Goal: Task Accomplishment & Management: Manage account settings

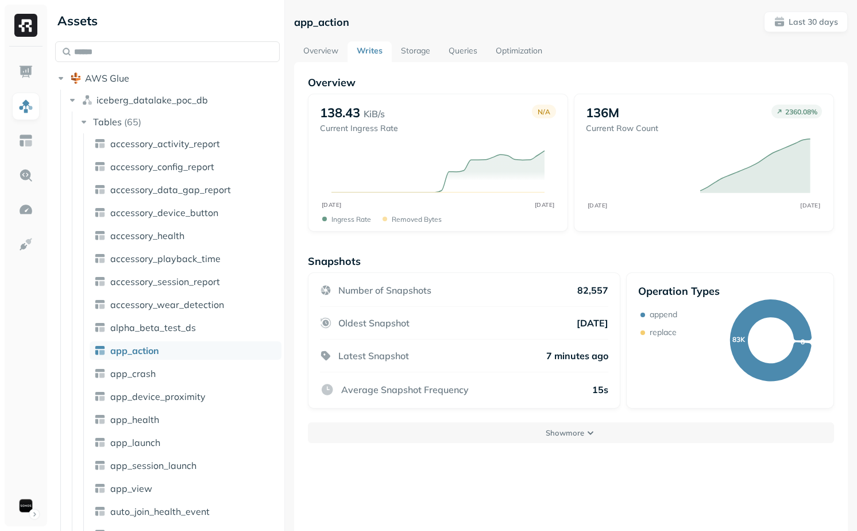
scroll to position [1, 0]
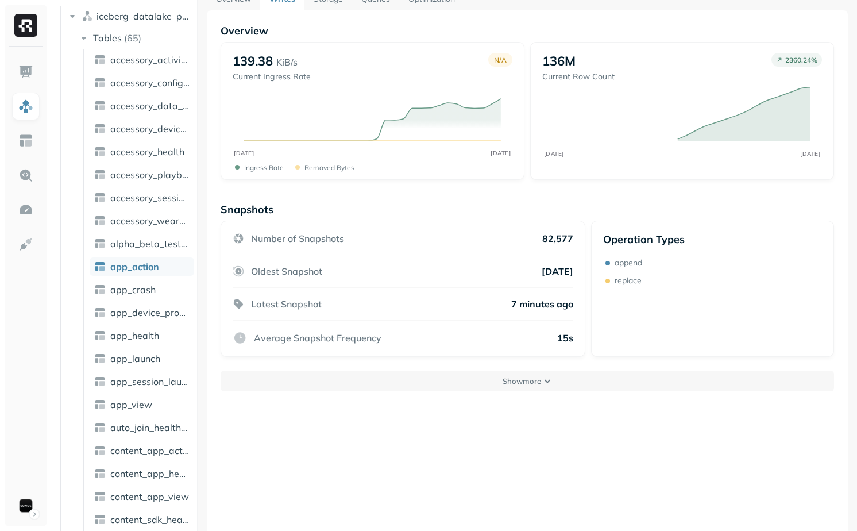
scroll to position [62, 0]
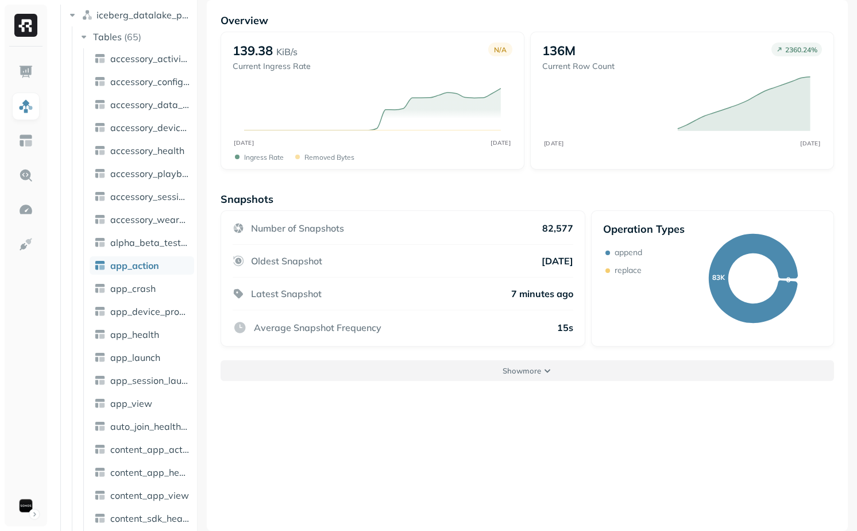
click at [443, 370] on button "Show more" at bounding box center [527, 370] width 613 height 21
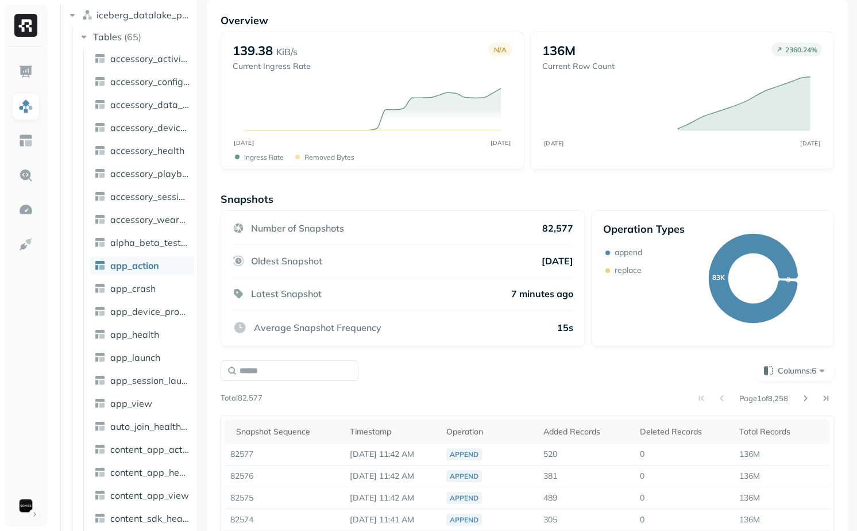
scroll to position [239, 0]
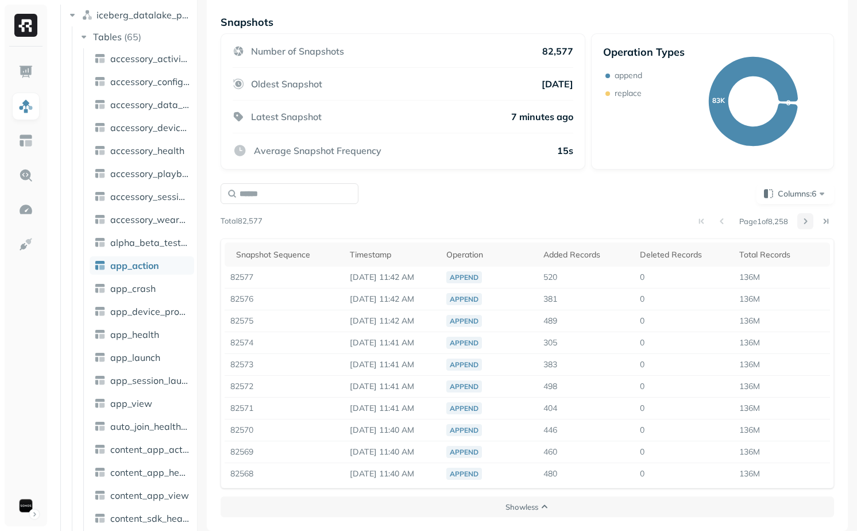
click at [811, 223] on button at bounding box center [805, 221] width 16 height 16
click at [808, 219] on button at bounding box center [805, 221] width 16 height 16
click at [693, 220] on button at bounding box center [701, 221] width 16 height 16
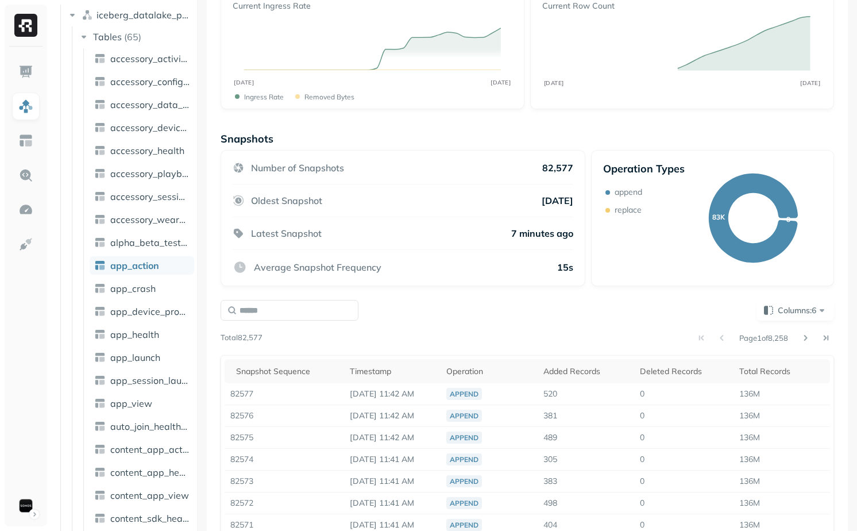
scroll to position [0, 0]
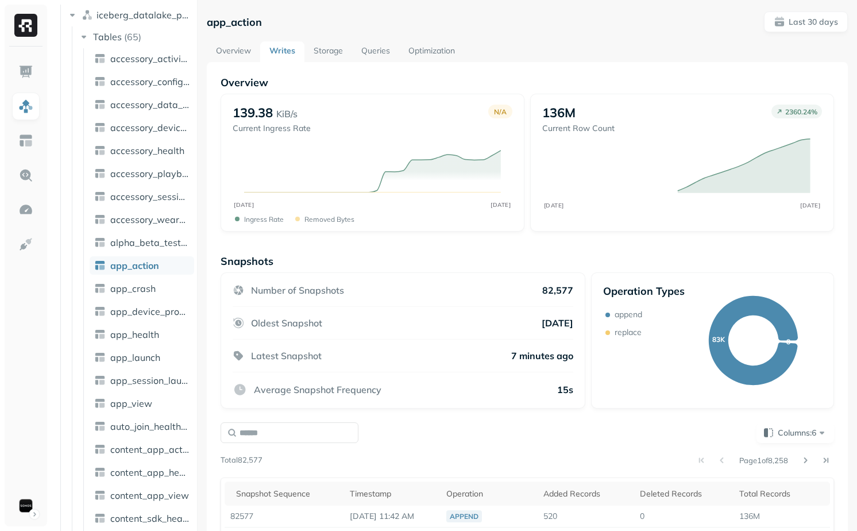
click at [242, 47] on link "Overview" at bounding box center [233, 51] width 53 height 21
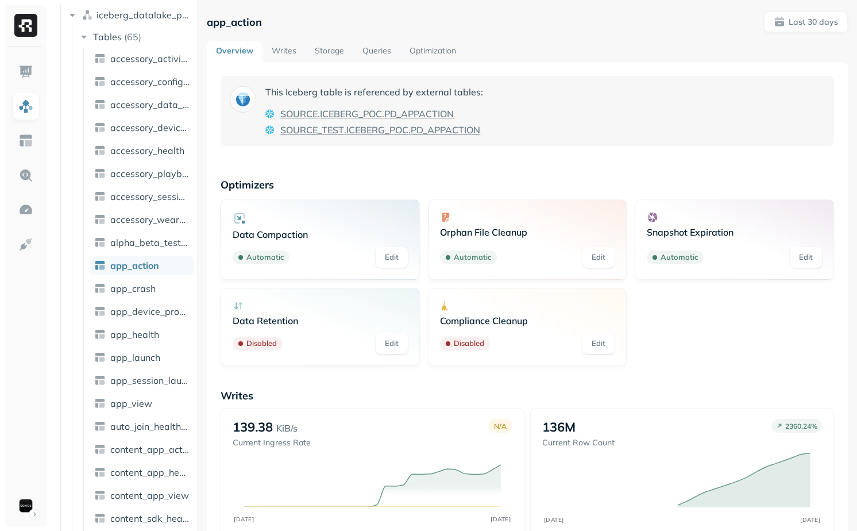
click at [322, 55] on link "Storage" at bounding box center [330, 51] width 48 height 21
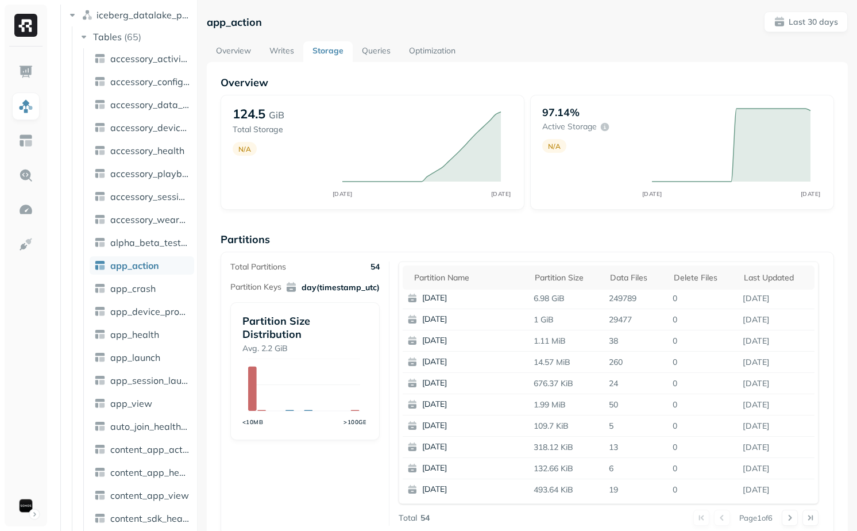
click at [445, 47] on link "Optimization" at bounding box center [432, 51] width 65 height 21
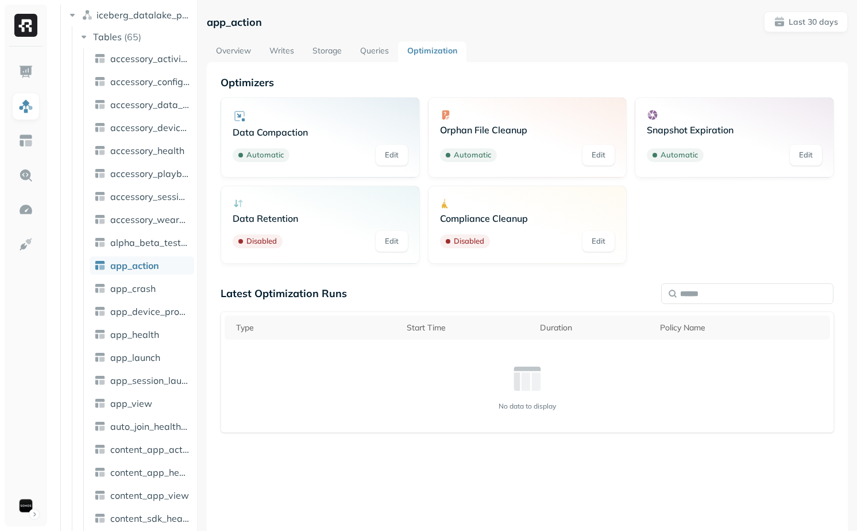
click at [249, 55] on link "Overview" at bounding box center [233, 51] width 53 height 21
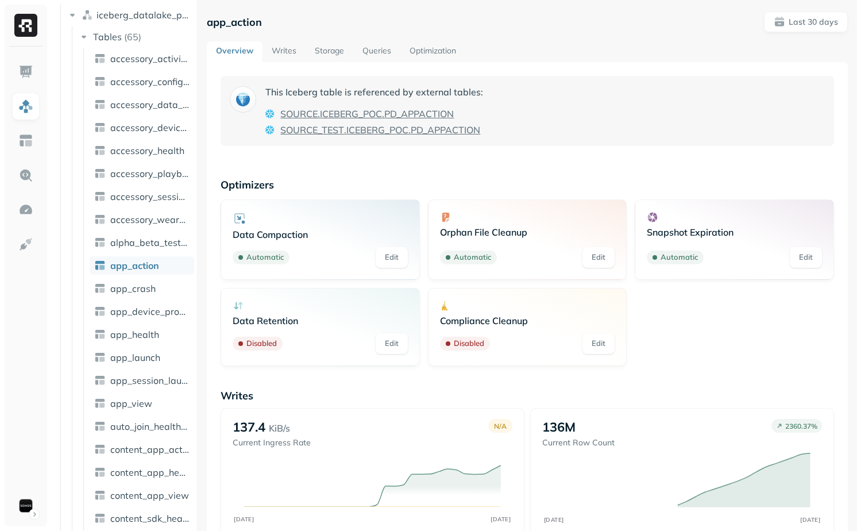
click at [299, 45] on link "Writes" at bounding box center [284, 51] width 43 height 21
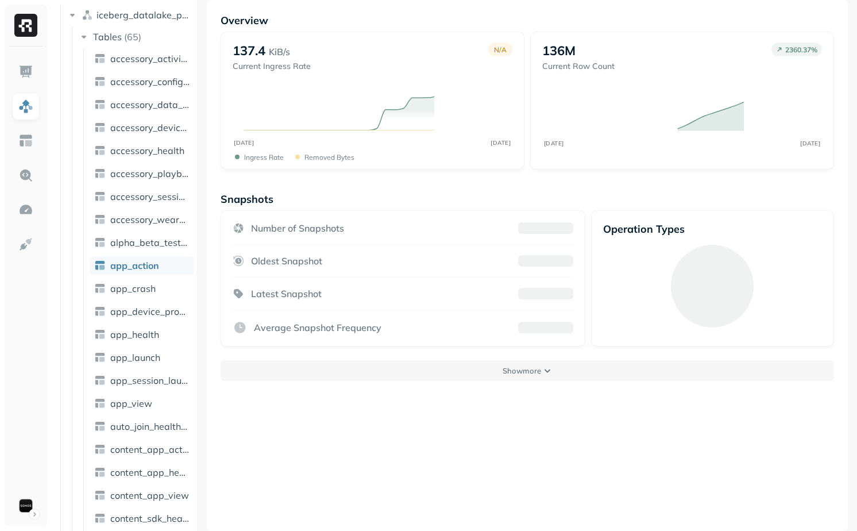
scroll to position [61, 0]
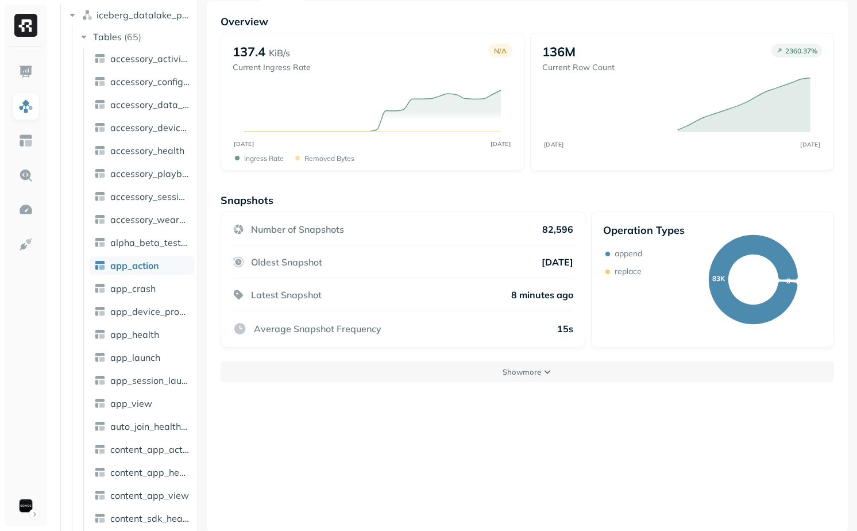
click at [503, 385] on div "Overview 137.4 KiB/s Current Ingress Rate N/A SEP [DATE] Ingress Rate Removed b…" at bounding box center [527, 266] width 641 height 531
click at [503, 369] on p "Show more" at bounding box center [522, 371] width 38 height 11
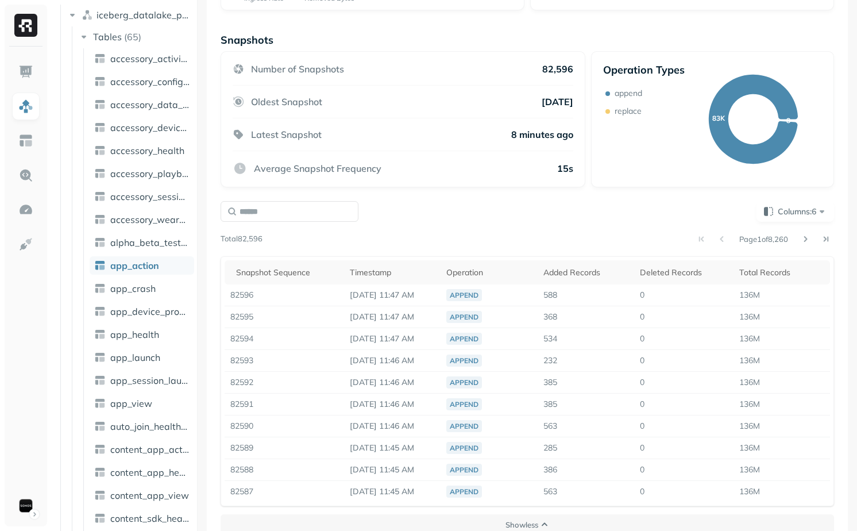
scroll to position [239, 0]
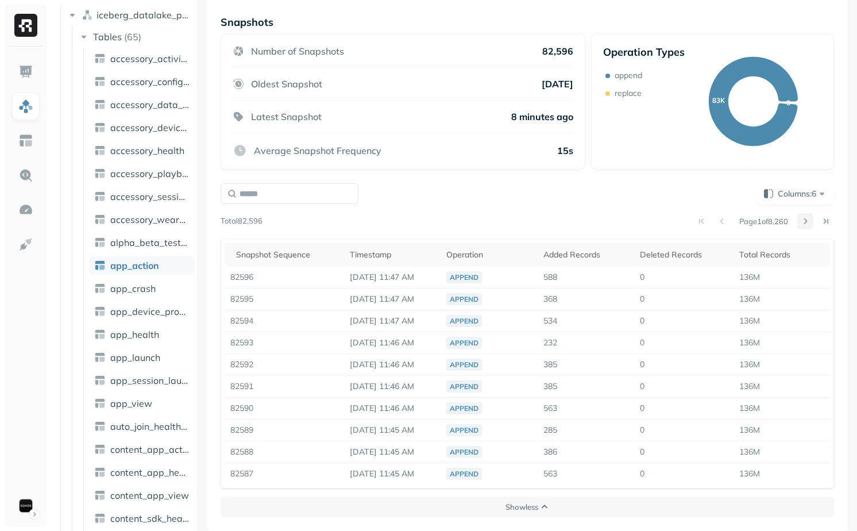
click at [806, 218] on button at bounding box center [805, 221] width 16 height 16
click at [806, 219] on button at bounding box center [805, 221] width 16 height 16
click at [273, 186] on input "text" at bounding box center [290, 193] width 138 height 21
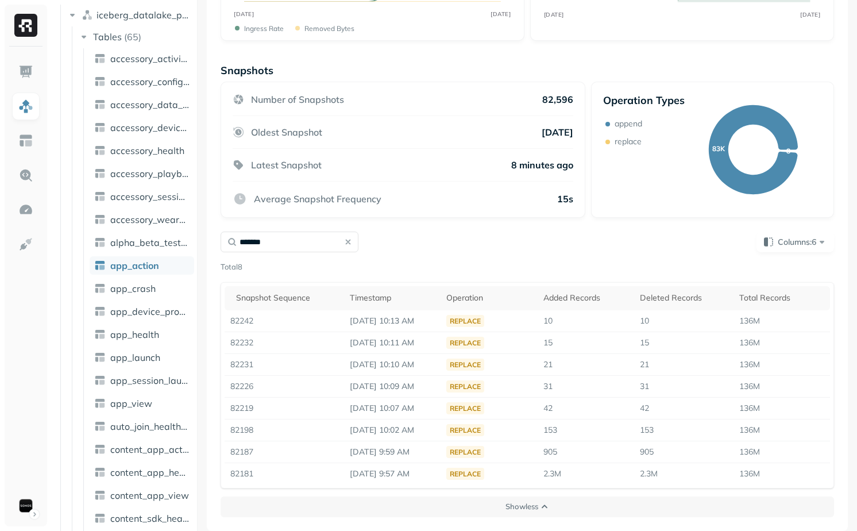
scroll to position [190, 0]
type input "*******"
click at [797, 233] on button "Columns: 6" at bounding box center [796, 242] width 78 height 21
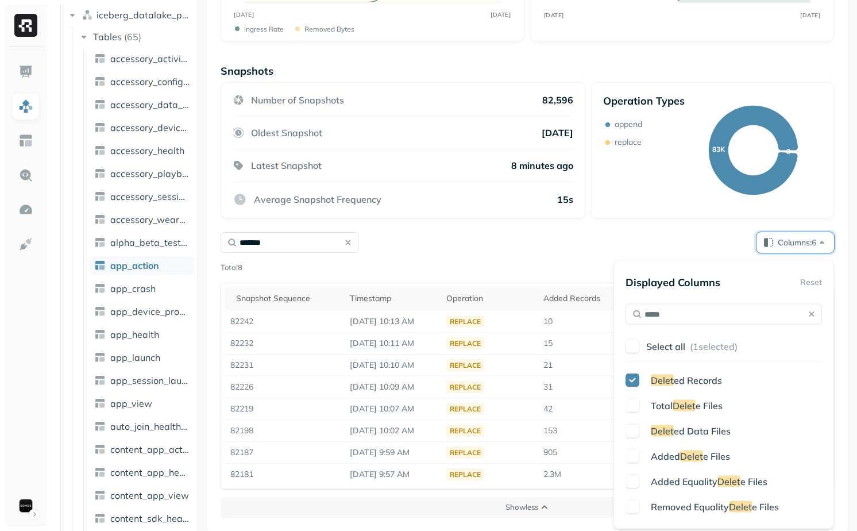
type input "******"
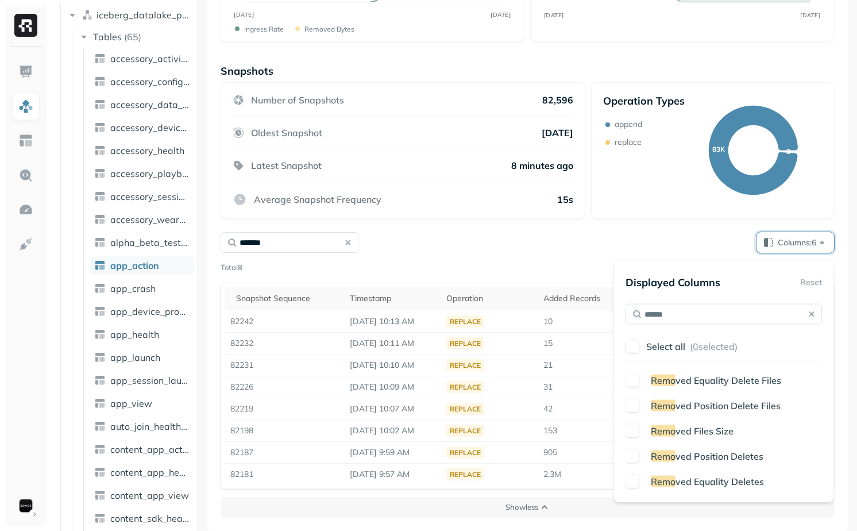
type input "*******"
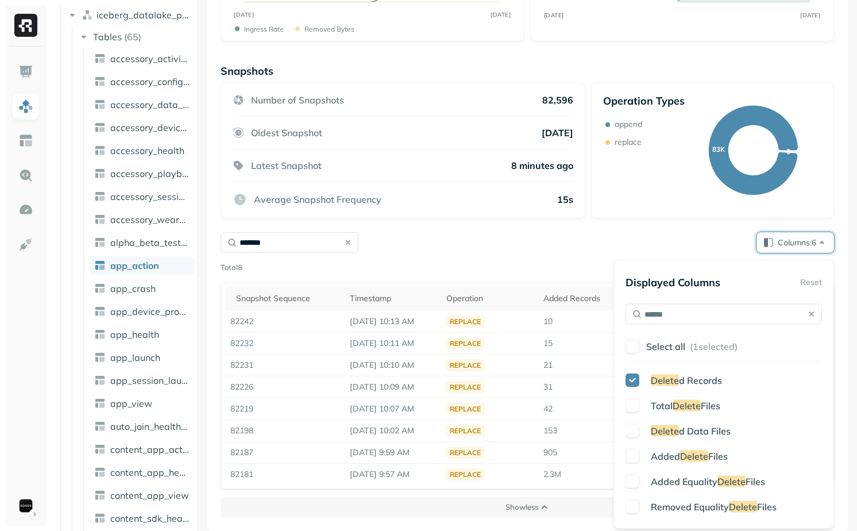
click at [674, 432] on span "Delete" at bounding box center [665, 430] width 28 height 11
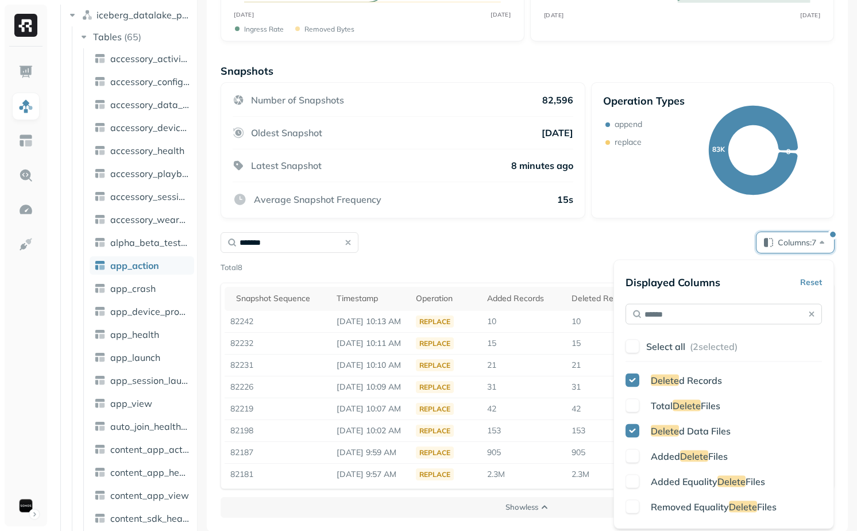
click at [711, 318] on input "******" at bounding box center [724, 314] width 196 height 21
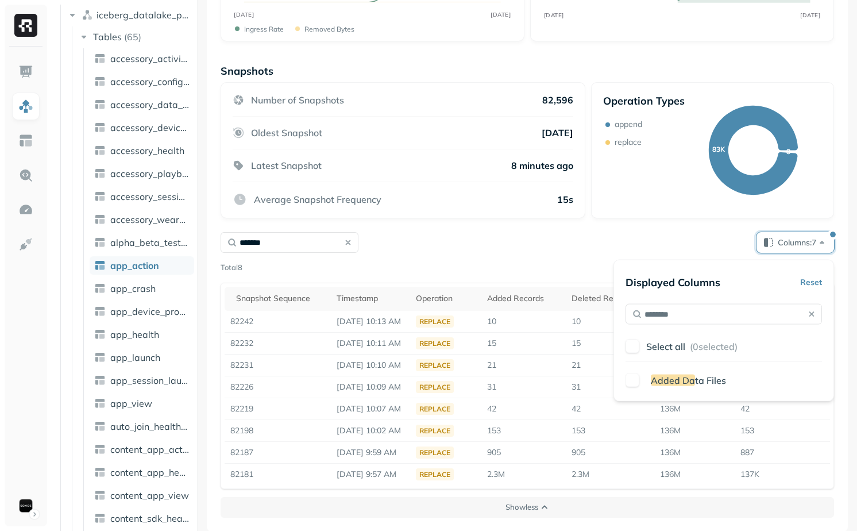
type input "********"
click at [693, 381] on span "Added Da" at bounding box center [673, 380] width 44 height 11
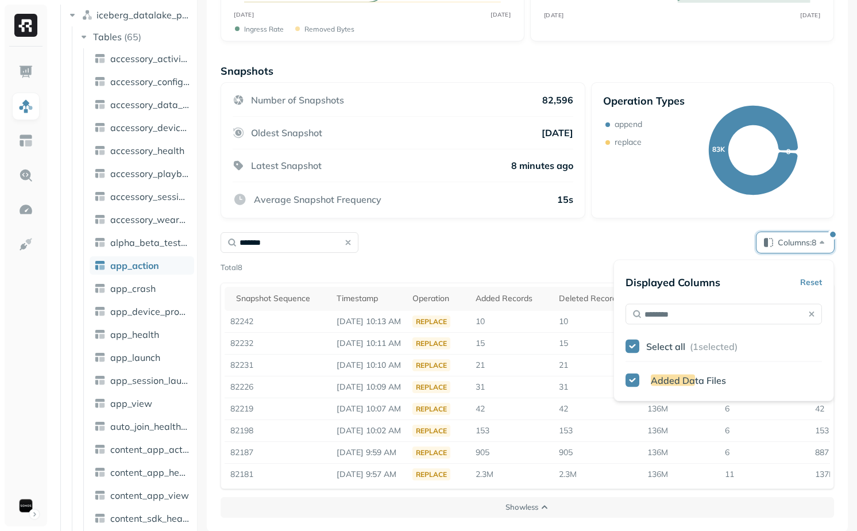
click at [551, 252] on div "******* Columns: 8" at bounding box center [527, 242] width 613 height 21
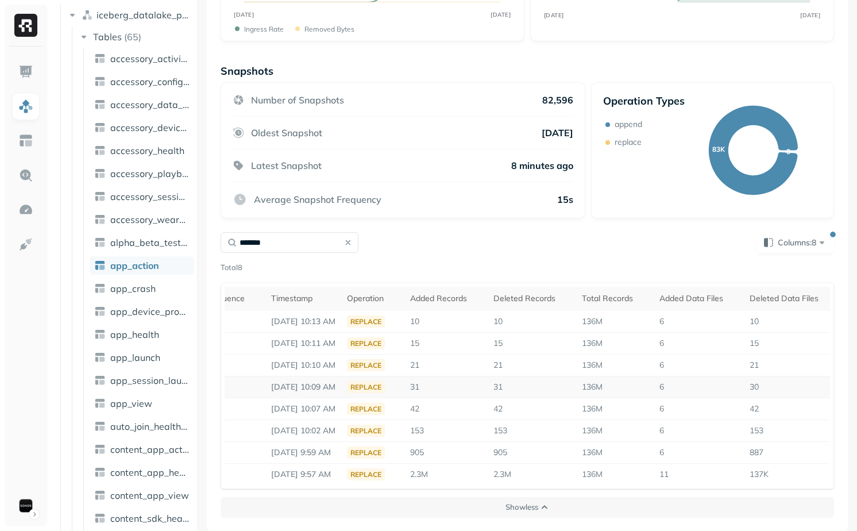
scroll to position [0, 98]
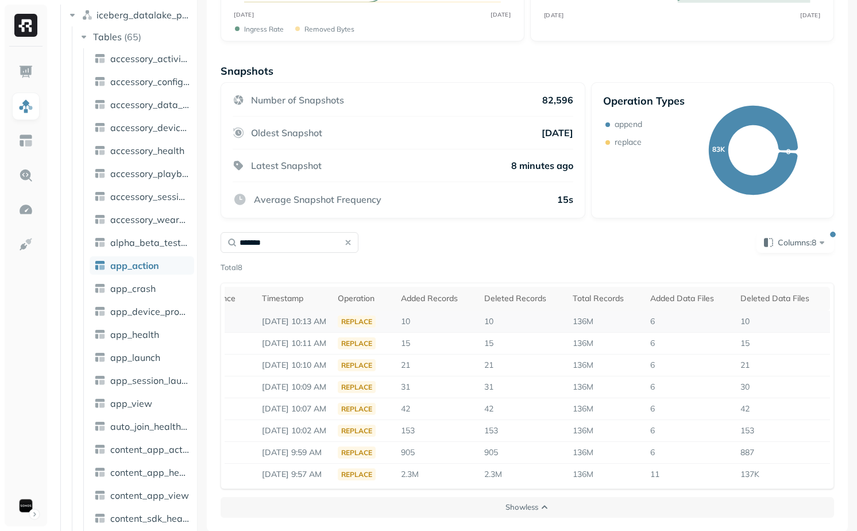
click at [746, 323] on span "10" at bounding box center [744, 321] width 9 height 10
drag, startPoint x: 649, startPoint y: 321, endPoint x: 664, endPoint y: 321, distance: 14.9
click at [659, 321] on td "6" at bounding box center [689, 322] width 90 height 22
click at [786, 238] on span "Columns: 8" at bounding box center [803, 242] width 50 height 11
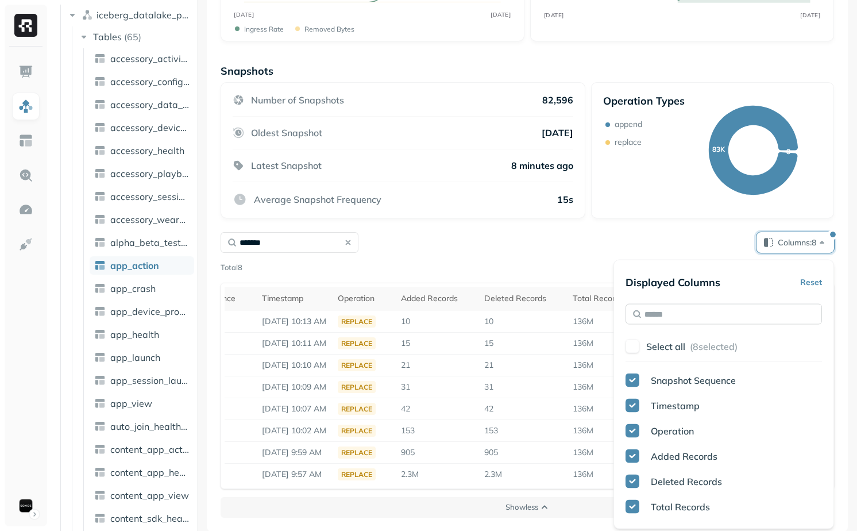
click at [670, 311] on input "text" at bounding box center [724, 314] width 196 height 21
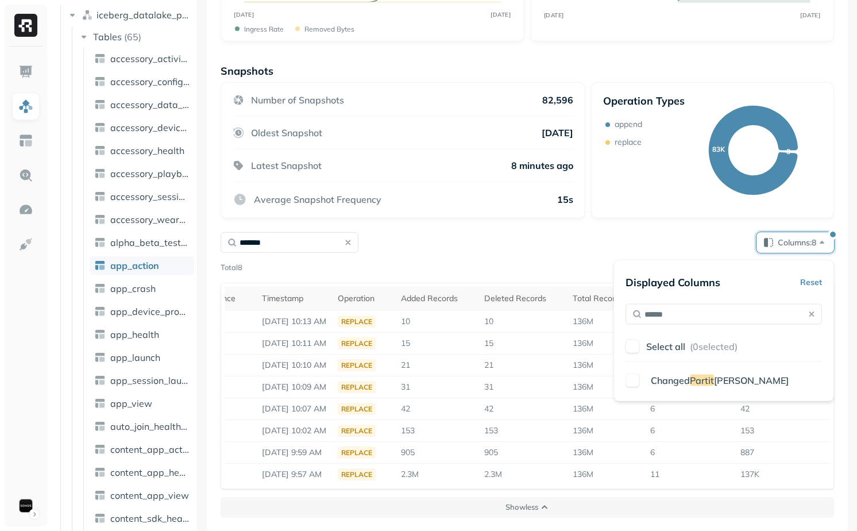
type input "******"
click at [649, 380] on div "Changed Partit ion Count" at bounding box center [734, 380] width 176 height 14
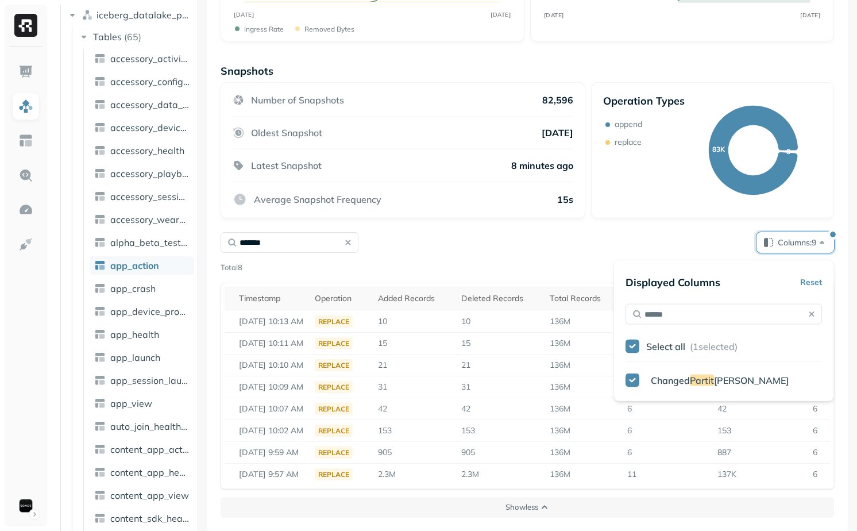
click at [573, 218] on div "Snapshots Number of Snapshots 82,596 Oldest Snapshot [DATE] Latest Snapshot 8 m…" at bounding box center [527, 290] width 613 height 453
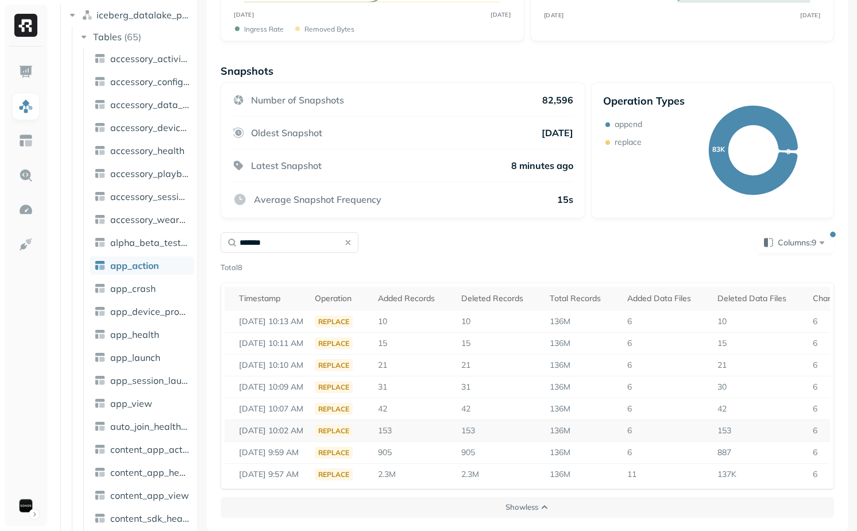
scroll to position [0, 217]
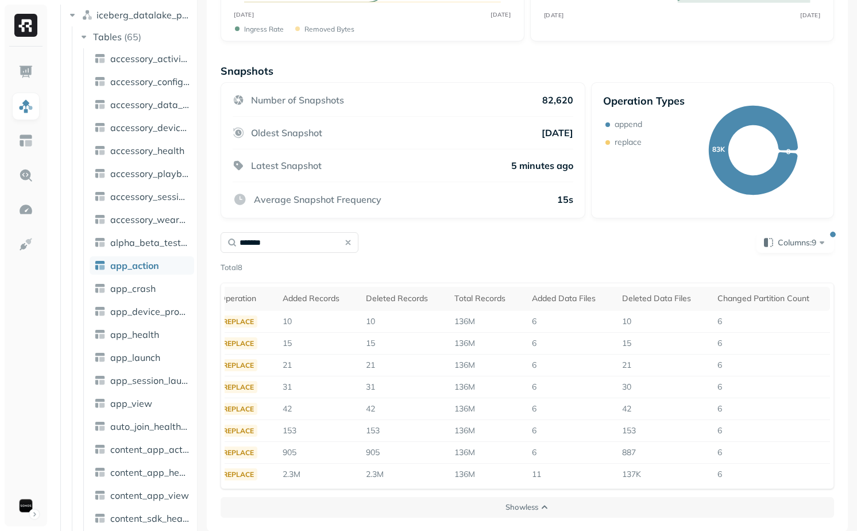
click at [418, 249] on div "******* Columns: 9" at bounding box center [527, 242] width 613 height 21
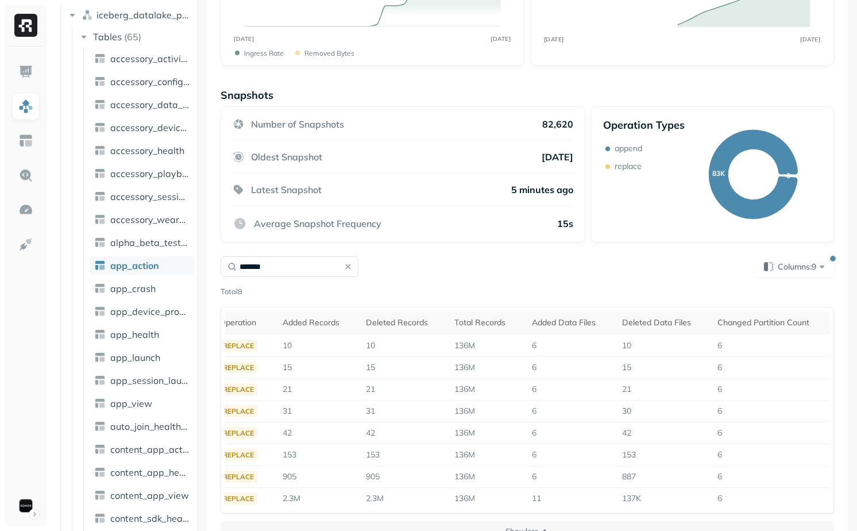
click at [349, 269] on button "button" at bounding box center [348, 266] width 16 height 16
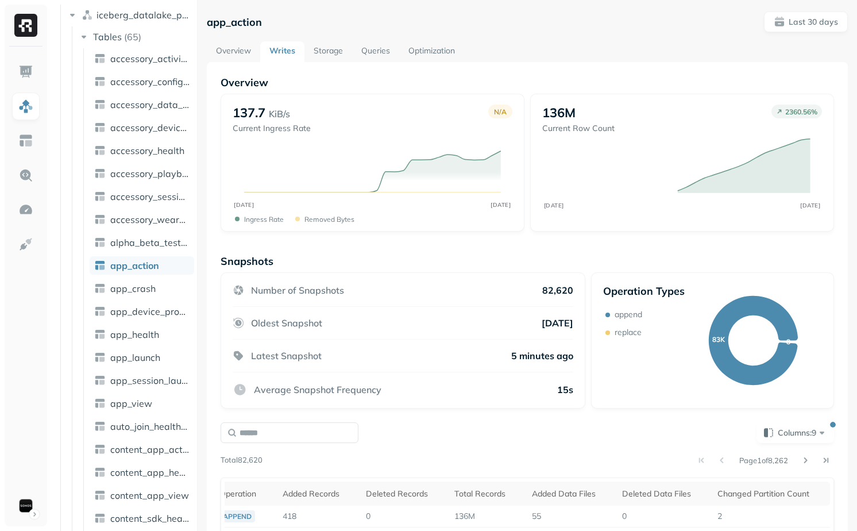
scroll to position [0, 216]
click at [22, 143] on img at bounding box center [25, 140] width 15 height 15
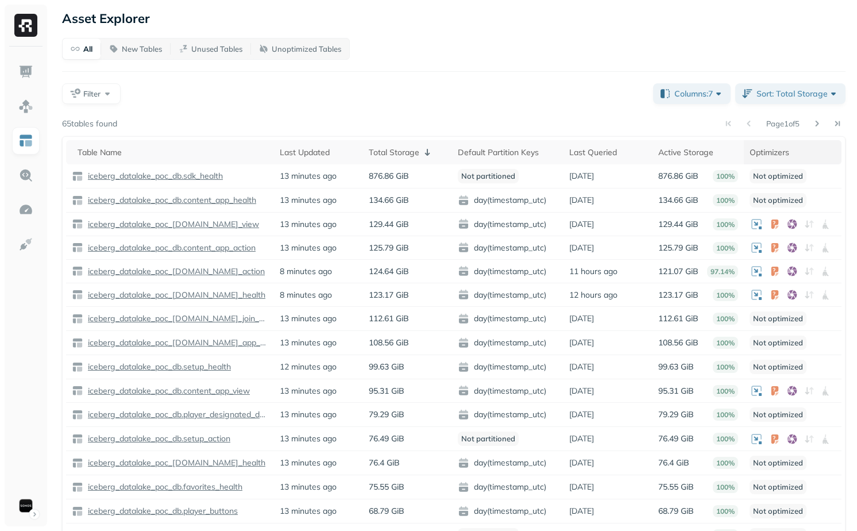
click at [773, 151] on div "Optimizers" at bounding box center [793, 152] width 86 height 14
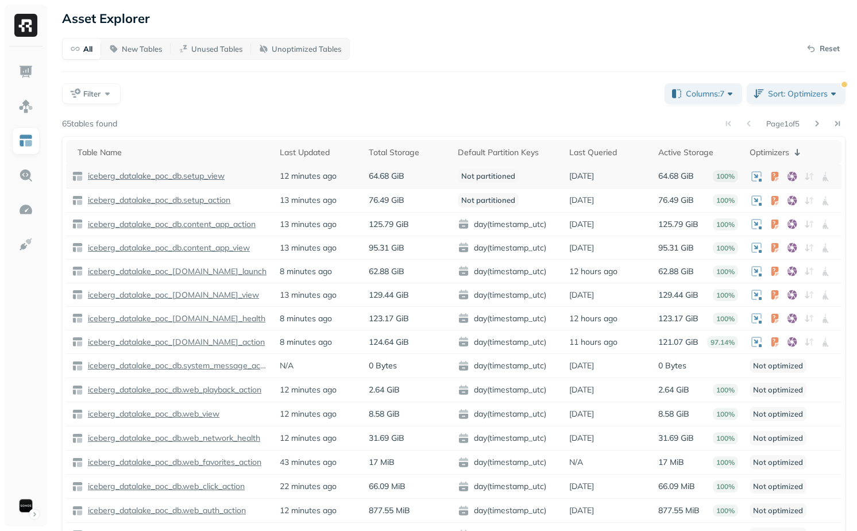
click at [492, 175] on p "Not partitioned" at bounding box center [488, 176] width 61 height 14
click at [546, 179] on td "Not partitioned" at bounding box center [507, 176] width 111 height 24
click at [488, 177] on p "Not partitioned" at bounding box center [488, 176] width 61 height 14
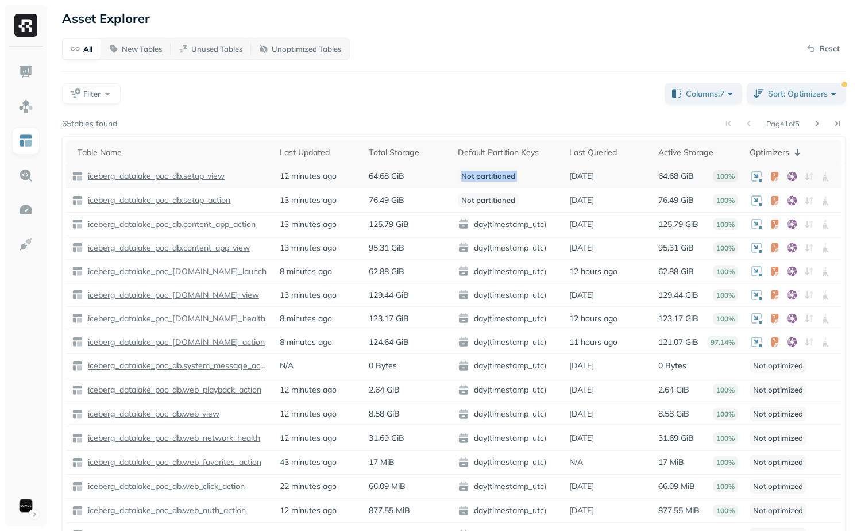
click at [488, 177] on p "Not partitioned" at bounding box center [488, 176] width 61 height 14
click at [497, 200] on p "Not partitioned" at bounding box center [488, 200] width 61 height 14
click at [537, 191] on td "Not partitioned" at bounding box center [507, 200] width 111 height 24
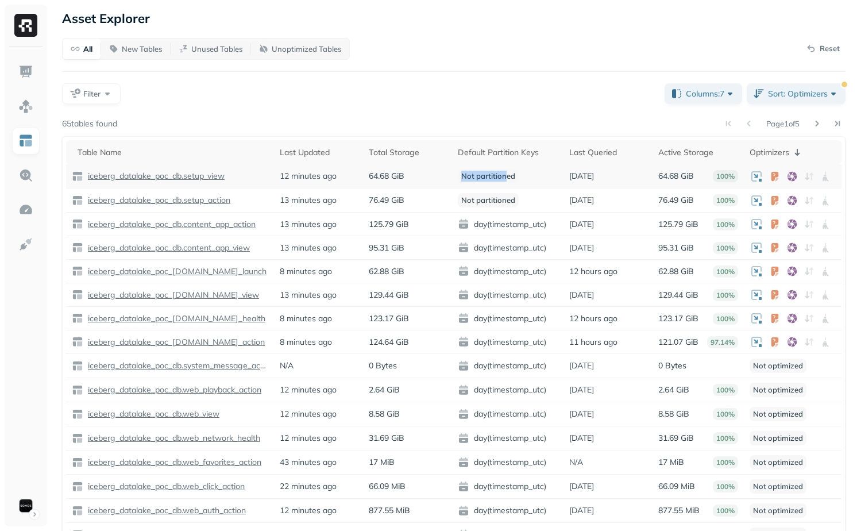
drag, startPoint x: 458, startPoint y: 175, endPoint x: 505, endPoint y: 174, distance: 47.7
click at [505, 174] on p "Not partitioned" at bounding box center [488, 176] width 61 height 14
click at [469, 176] on p "Not partitioned" at bounding box center [488, 176] width 61 height 14
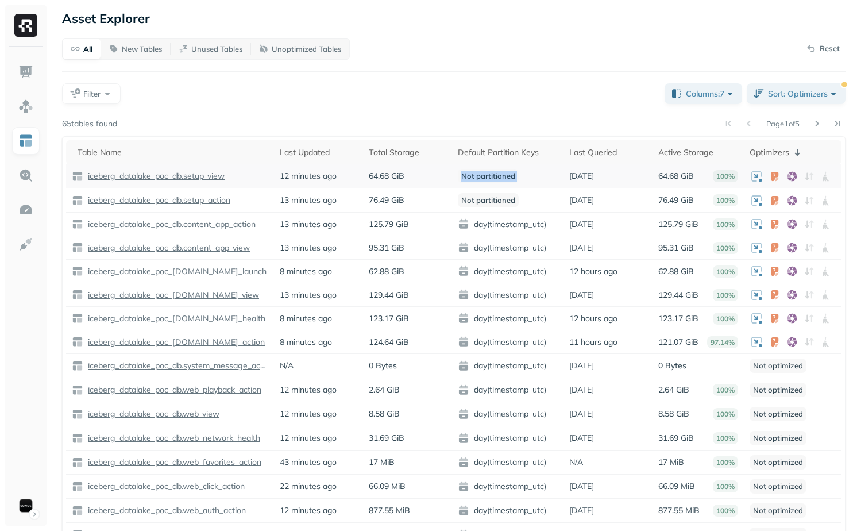
click at [469, 176] on p "Not partitioned" at bounding box center [488, 176] width 61 height 14
click at [483, 194] on p "Not partitioned" at bounding box center [488, 200] width 61 height 14
click at [489, 196] on p "Not partitioned" at bounding box center [488, 200] width 61 height 14
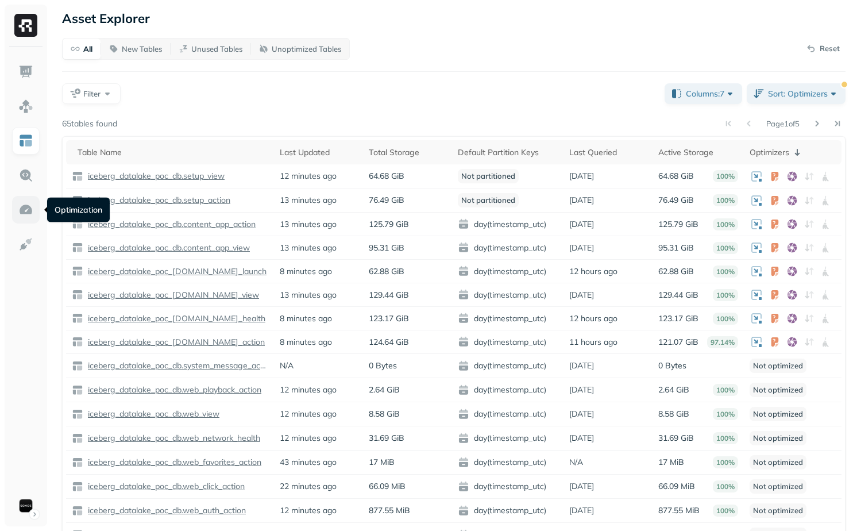
click at [27, 212] on img at bounding box center [25, 209] width 15 height 15
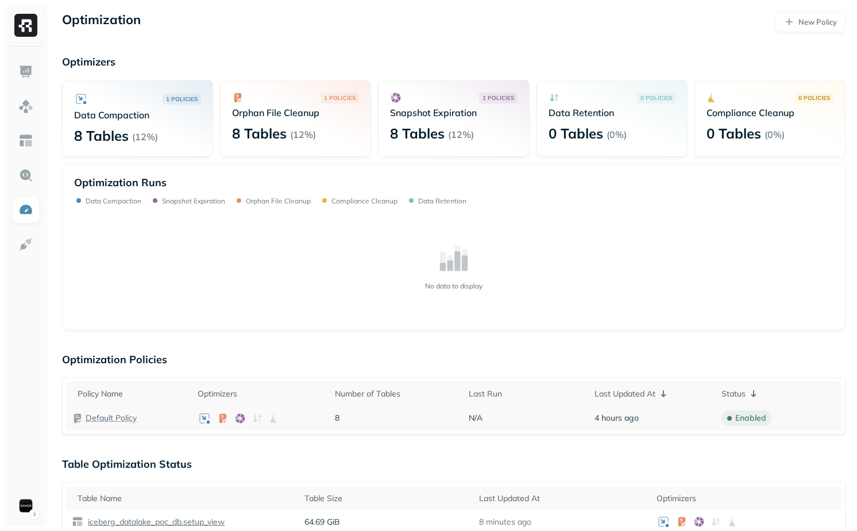
click at [129, 418] on p "Default Policy" at bounding box center [111, 417] width 51 height 11
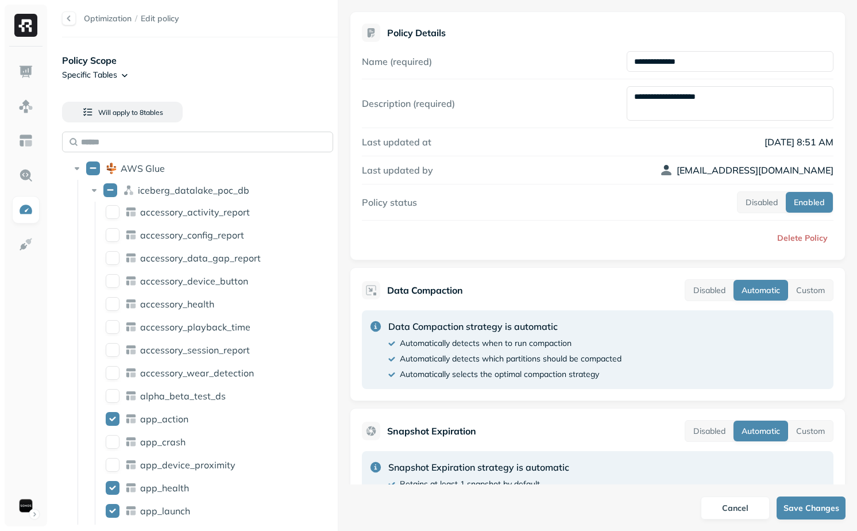
click at [192, 142] on input "text" at bounding box center [197, 142] width 271 height 21
type input "*****"
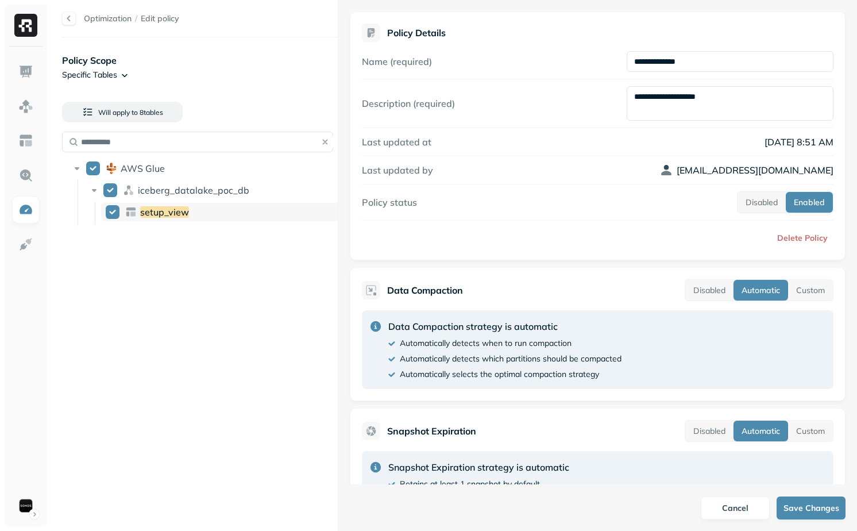
click at [108, 211] on button "setup_view" at bounding box center [113, 212] width 14 height 14
click at [170, 141] on input "**********" at bounding box center [197, 142] width 271 height 21
type input "**********"
click at [121, 211] on div "setup_action" at bounding box center [223, 212] width 245 height 18
click at [163, 272] on div "**********" at bounding box center [200, 284] width 276 height 470
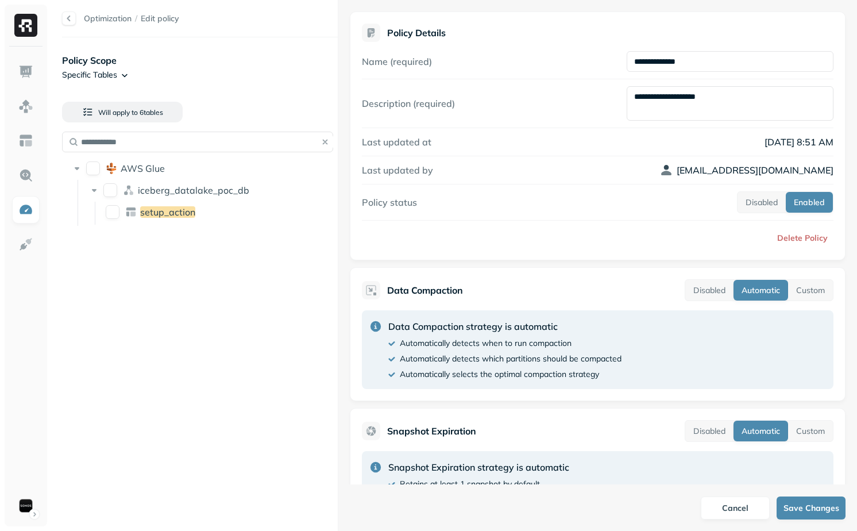
click at [326, 142] on button "button" at bounding box center [325, 142] width 16 height 16
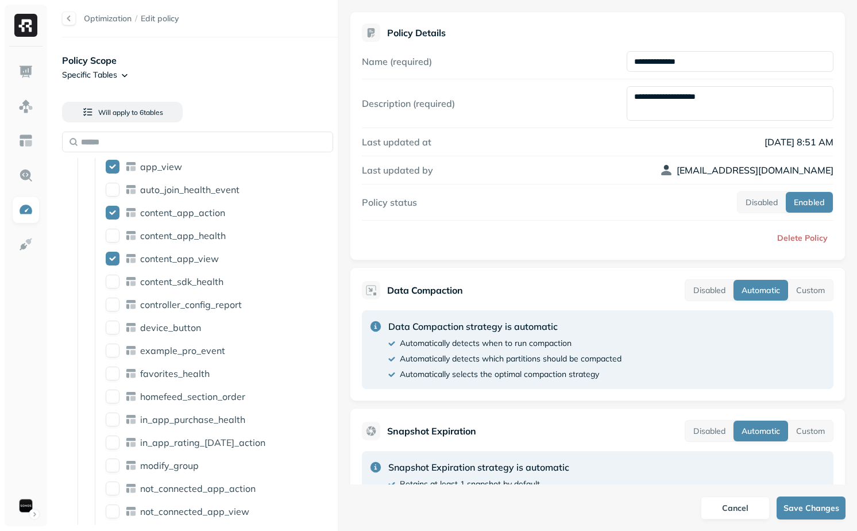
scroll to position [739, 0]
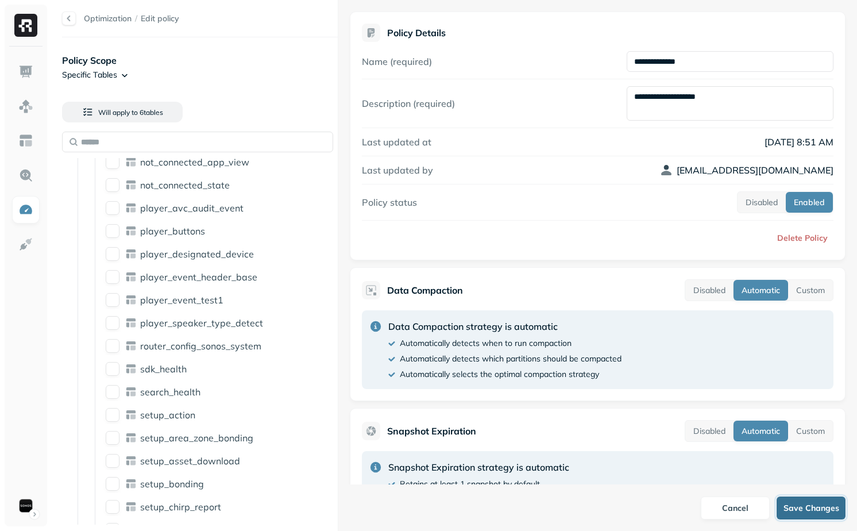
click at [819, 510] on button "Save Changes" at bounding box center [811, 507] width 69 height 23
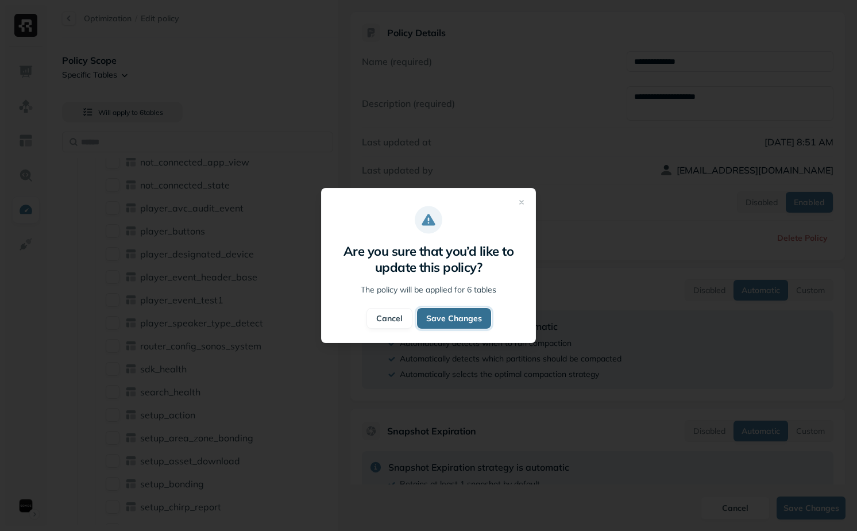
click at [464, 321] on button "Save Changes" at bounding box center [454, 318] width 74 height 21
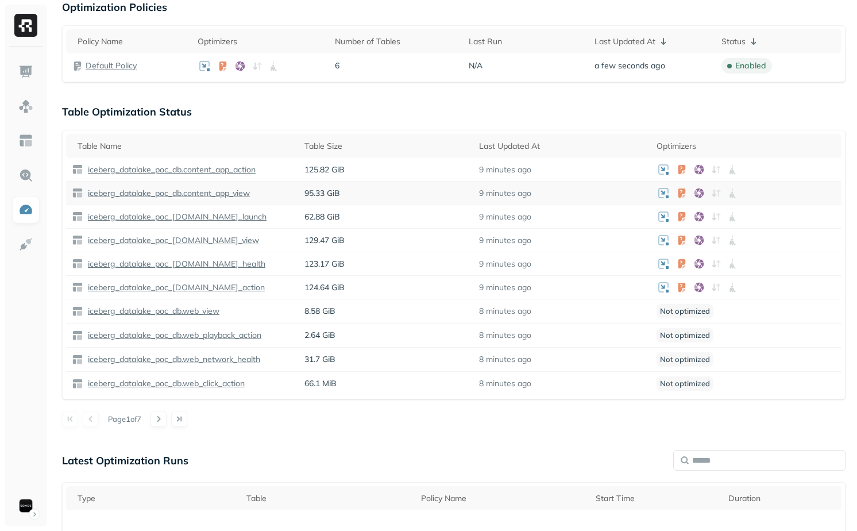
scroll to position [347, 0]
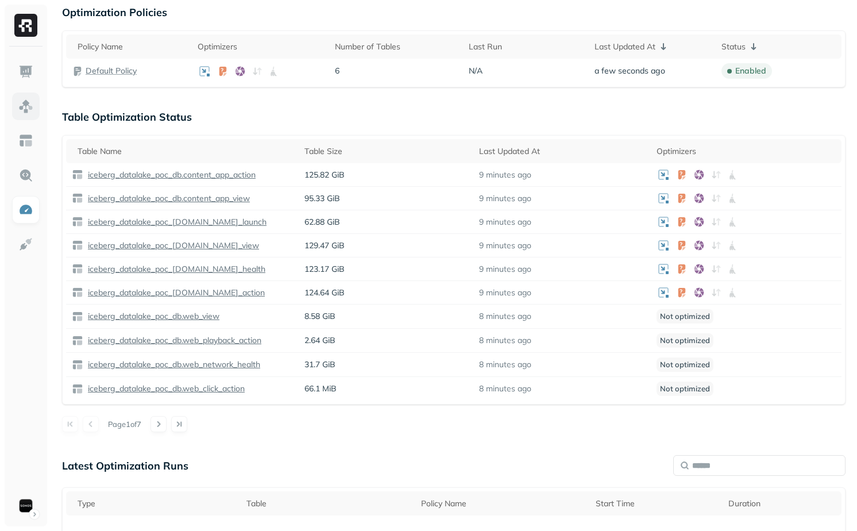
click at [25, 111] on img at bounding box center [25, 106] width 15 height 15
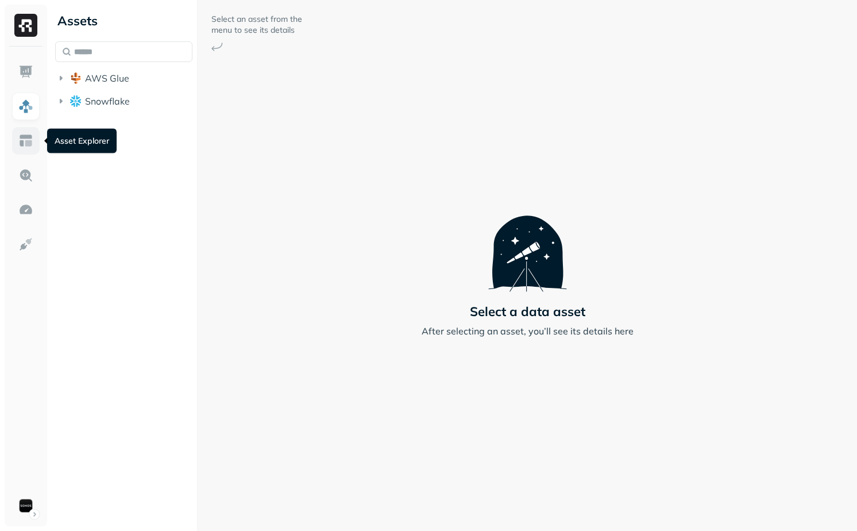
click at [30, 146] on img at bounding box center [25, 140] width 15 height 15
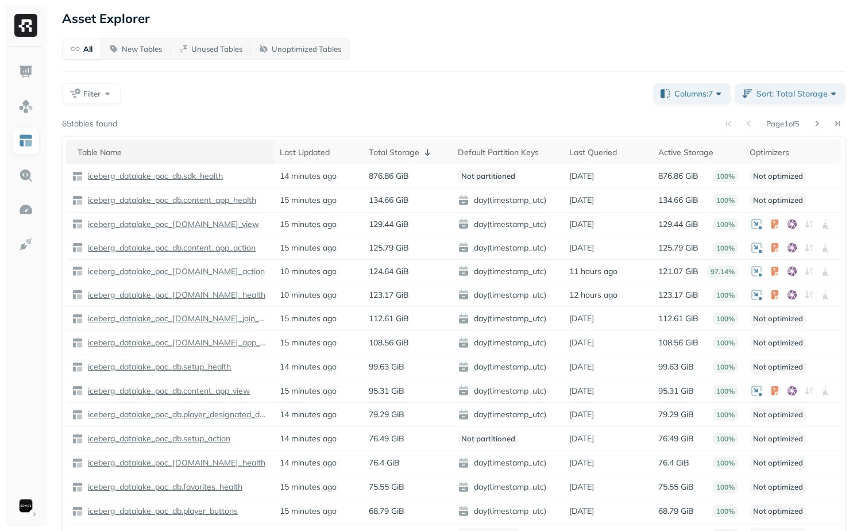
click at [193, 156] on div "Table Name" at bounding box center [173, 152] width 191 height 14
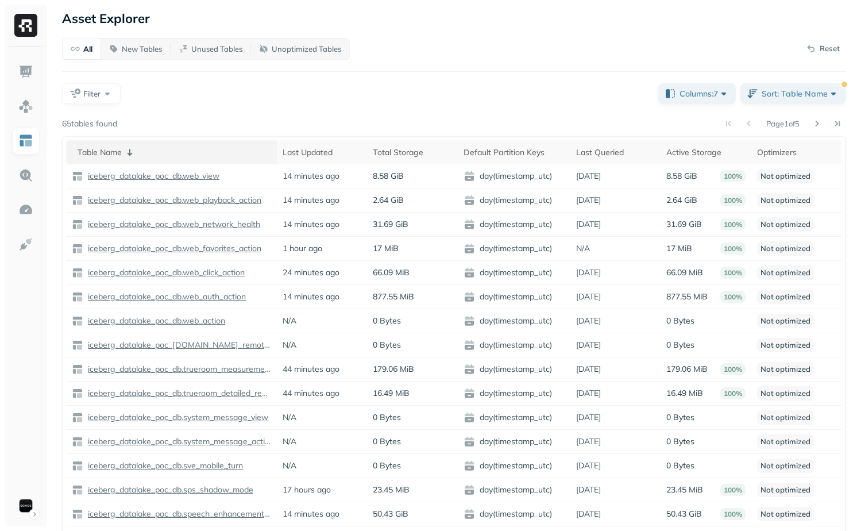
click at [203, 148] on div "Table Name" at bounding box center [175, 152] width 194 height 14
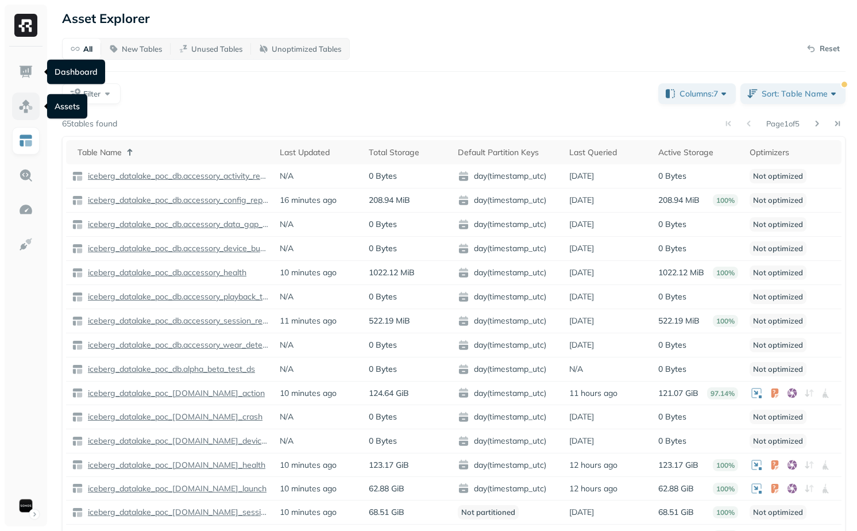
click at [22, 102] on img at bounding box center [25, 106] width 15 height 15
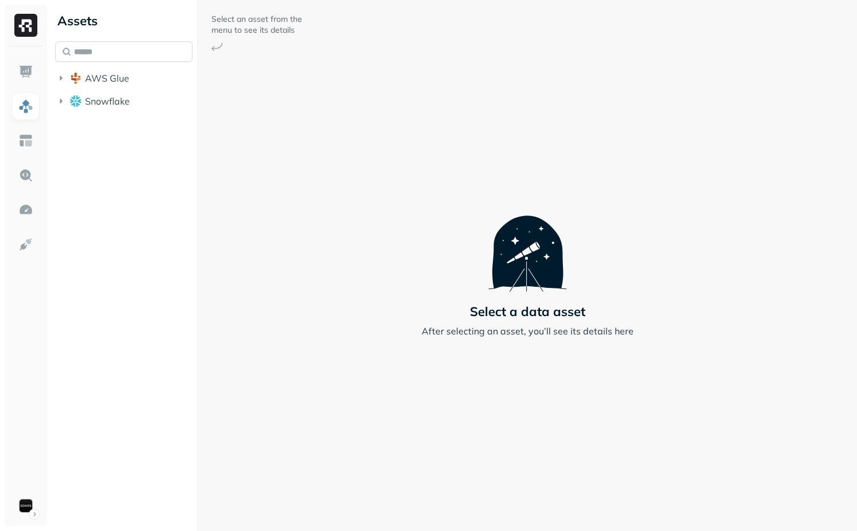
click at [116, 44] on input "text" at bounding box center [123, 51] width 137 height 21
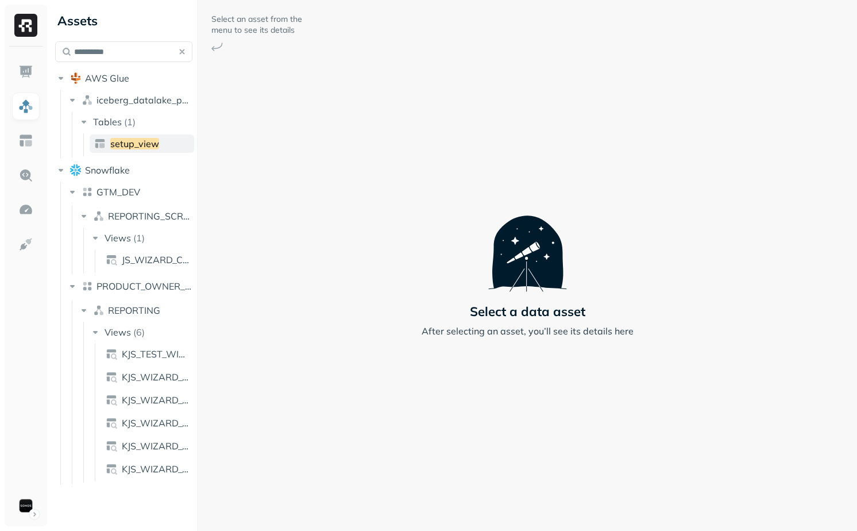
click at [166, 139] on link "setup_view" at bounding box center [142, 143] width 105 height 18
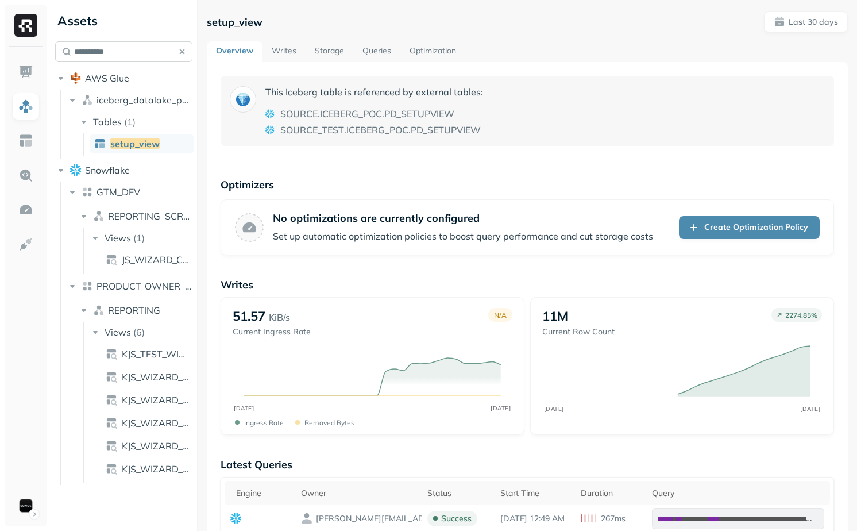
click at [119, 54] on input "**********" at bounding box center [123, 51] width 137 height 21
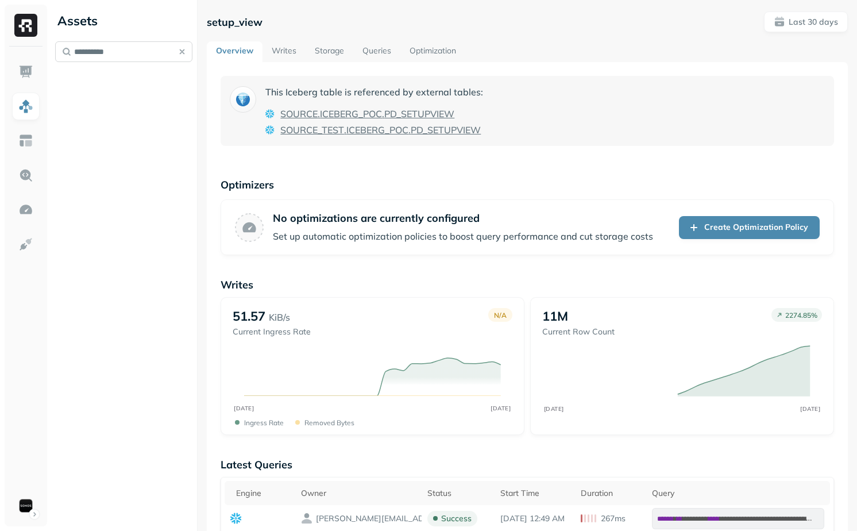
type input "**********"
click at [190, 47] on button "button" at bounding box center [182, 52] width 16 height 16
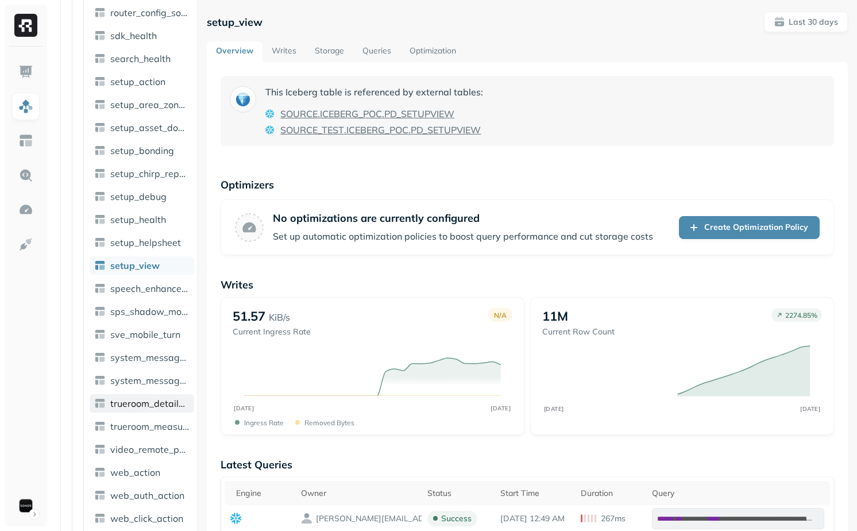
scroll to position [988, 0]
